Goal: Find specific page/section: Find specific page/section

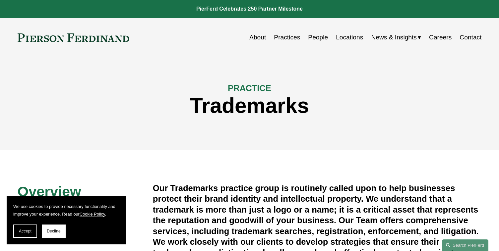
click at [315, 37] on link "People" at bounding box center [318, 37] width 20 height 13
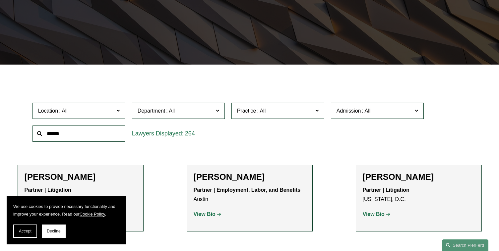
scroll to position [133, 0]
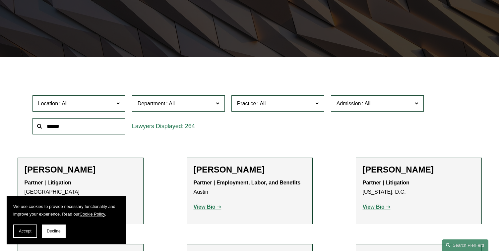
click at [318, 104] on span at bounding box center [316, 103] width 3 height 9
click at [0, 0] on link "Trademarks" at bounding box center [0, 0] width 0 height 0
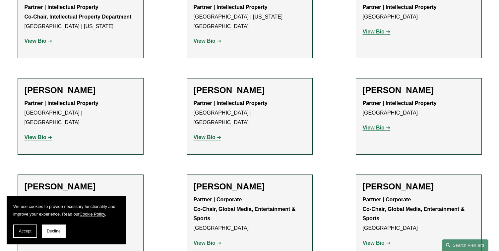
scroll to position [530, 0]
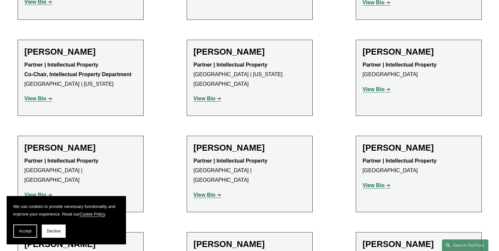
click at [214, 96] on strong "View Bio" at bounding box center [204, 99] width 22 height 6
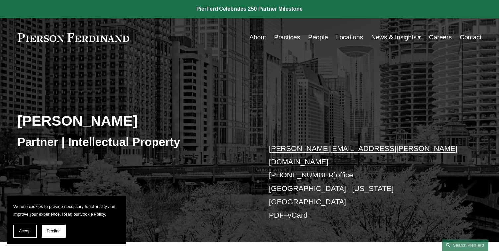
click at [167, 42] on div "About Practices People Locations News & Insights News Insights Blogs Careers Co…" at bounding box center [312, 37] width 340 height 13
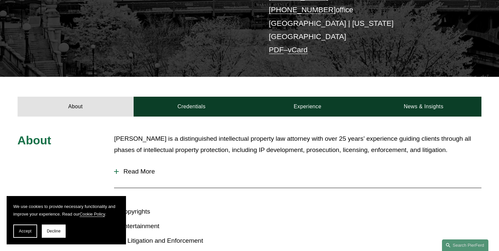
scroll to position [166, 0]
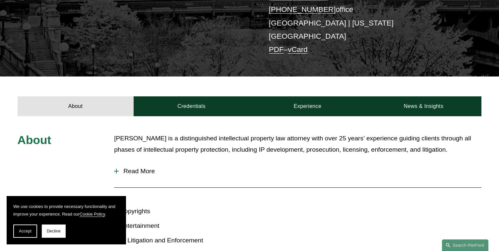
click at [141, 168] on span "Read More" at bounding box center [300, 171] width 362 height 7
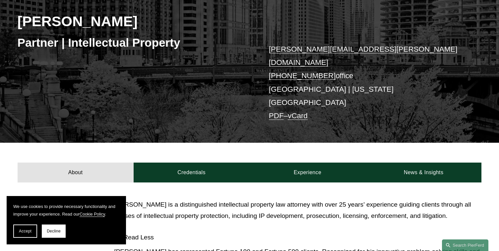
scroll to position [0, 0]
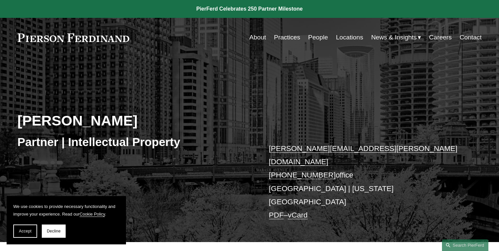
click at [318, 37] on link "People" at bounding box center [318, 37] width 20 height 13
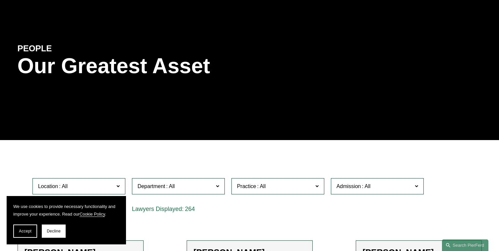
scroll to position [99, 0]
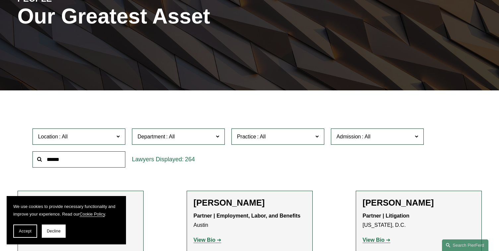
click at [320, 136] on label "Practice" at bounding box center [277, 137] width 93 height 16
click at [0, 0] on link "Trademarks" at bounding box center [0, 0] width 0 height 0
